Goal: Book appointment/travel/reservation

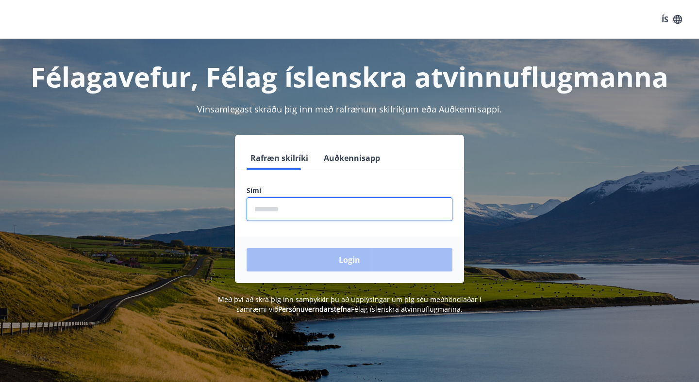
click at [275, 207] on input "phone" at bounding box center [350, 210] width 206 height 24
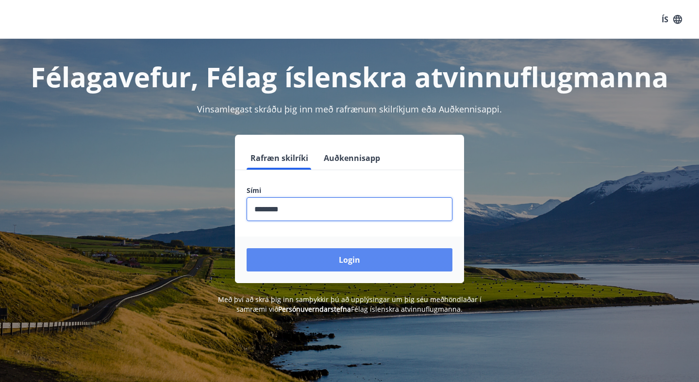
type input "********"
click at [332, 260] on button "Login" at bounding box center [350, 259] width 206 height 23
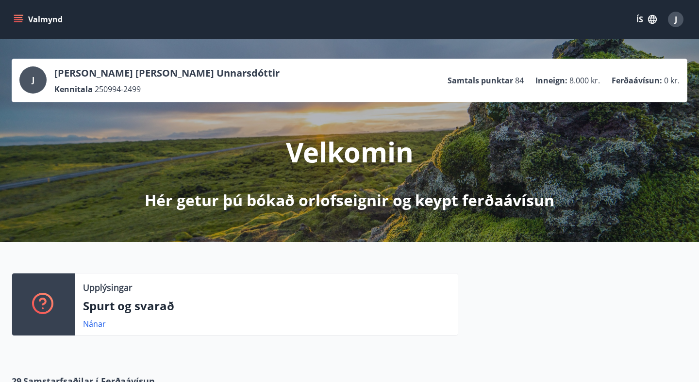
click at [17, 18] on icon "menu" at bounding box center [18, 17] width 9 height 1
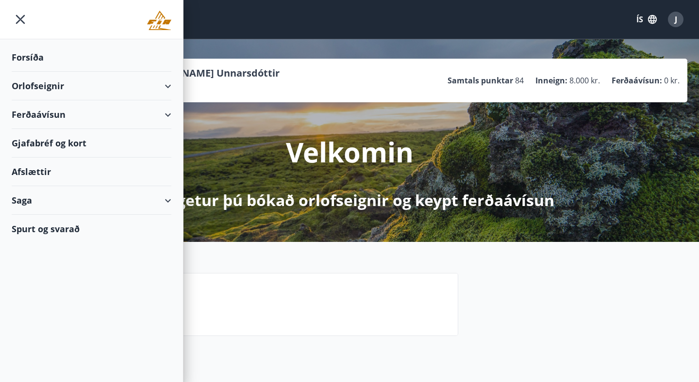
click at [70, 90] on div "Orlofseignir" at bounding box center [92, 86] width 160 height 29
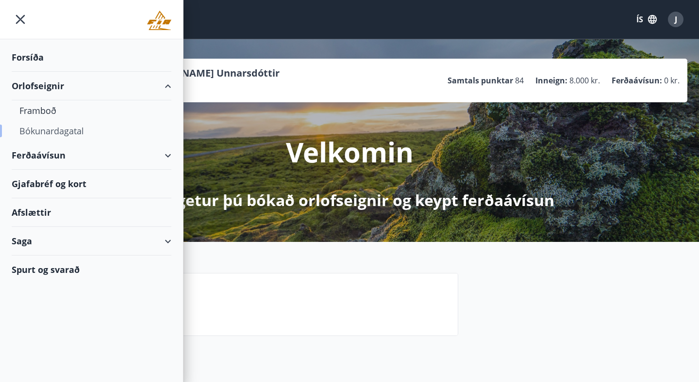
click at [58, 140] on div "Bókunardagatal" at bounding box center [91, 131] width 144 height 20
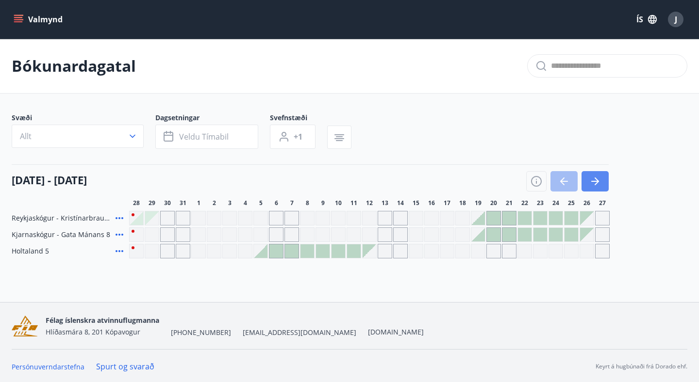
click at [591, 185] on icon "button" at bounding box center [595, 182] width 12 height 12
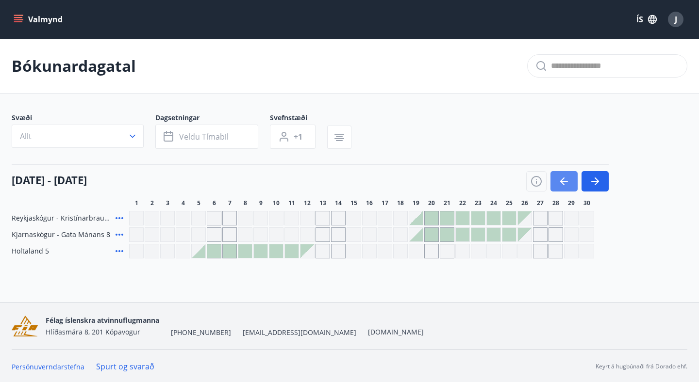
click at [558, 181] on icon "button" at bounding box center [564, 182] width 12 height 12
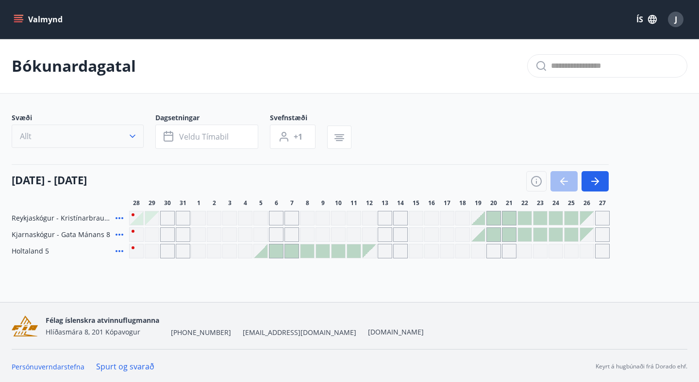
click at [134, 137] on icon "button" at bounding box center [133, 137] width 10 height 10
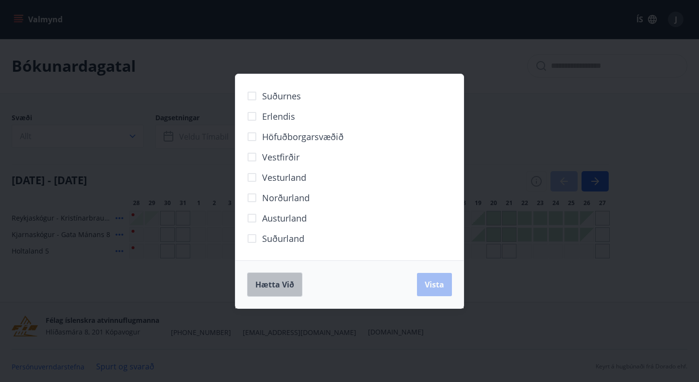
click at [283, 288] on span "Hætta við" at bounding box center [274, 285] width 39 height 11
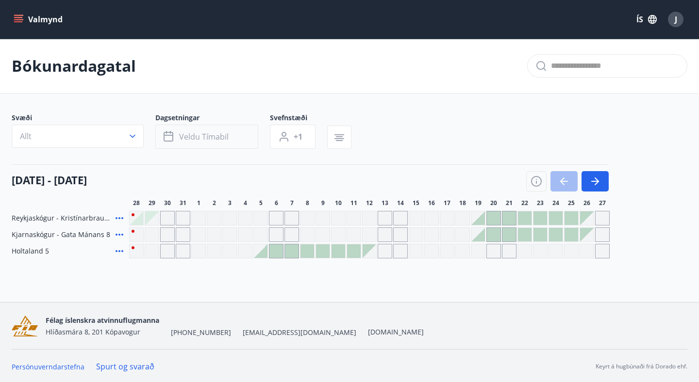
scroll to position [1, 0]
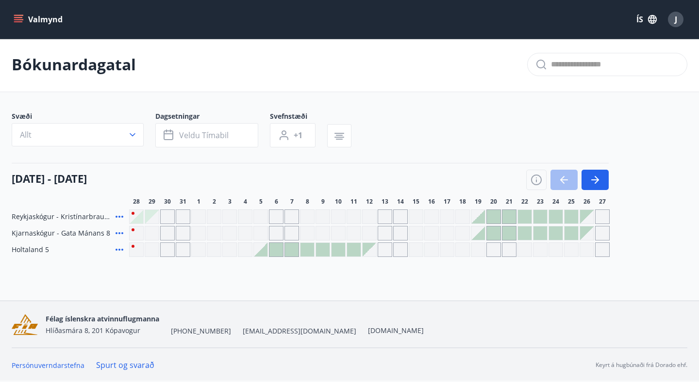
click at [279, 232] on div "Gráir dagar eru ekki bókanlegir" at bounding box center [276, 233] width 15 height 15
